Goal: Navigation & Orientation: Find specific page/section

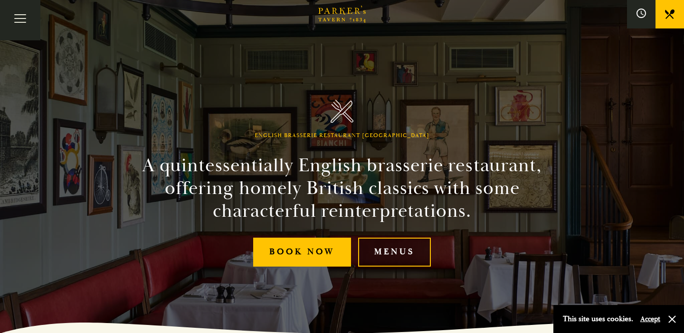
click at [388, 252] on link "Menus" at bounding box center [394, 252] width 73 height 29
